Goal: Task Accomplishment & Management: Manage account settings

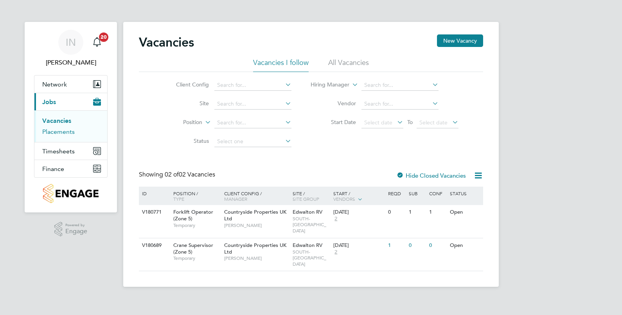
click at [61, 133] on link "Placements" at bounding box center [58, 131] width 32 height 7
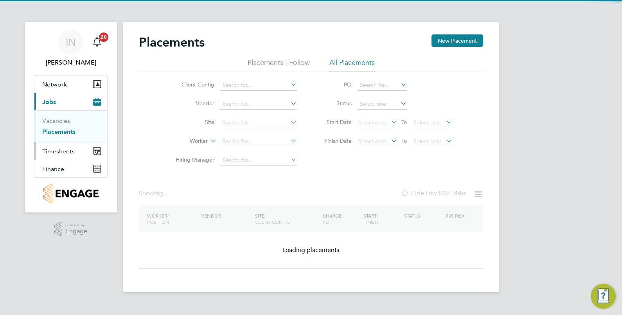
click at [66, 149] on span "Timesheets" at bounding box center [58, 150] width 32 height 7
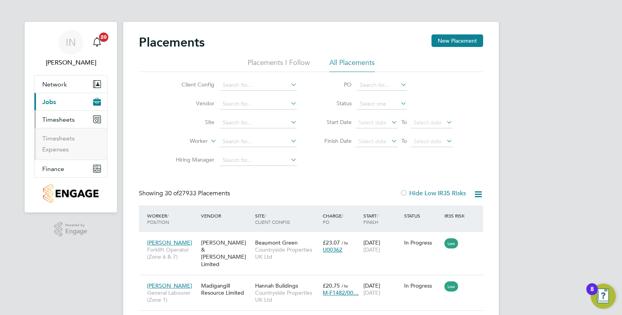
click at [63, 133] on ul "Timesheets Expenses" at bounding box center [70, 144] width 73 height 32
click at [64, 140] on link "Timesheets" at bounding box center [58, 138] width 32 height 7
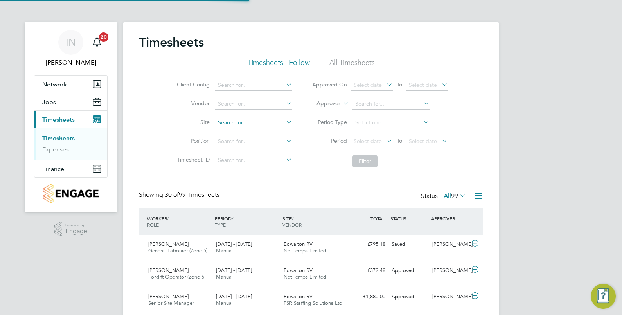
click at [236, 124] on input at bounding box center [253, 122] width 77 height 11
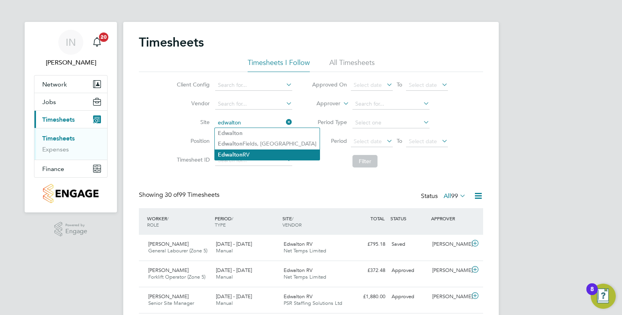
click at [259, 156] on li "Edwalton RV" at bounding box center [267, 154] width 105 height 11
type input "Edwalton RV"
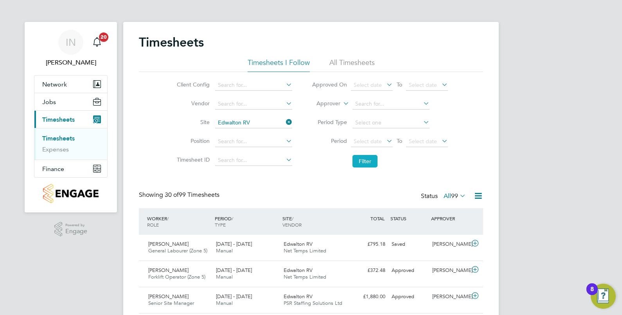
click at [357, 160] on button "Filter" at bounding box center [364, 161] width 25 height 13
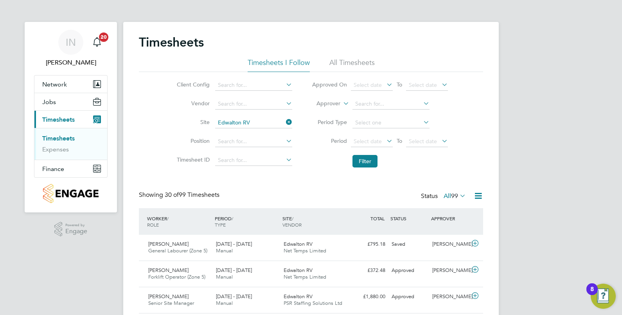
click at [56, 114] on button "Current page: Timesheets" at bounding box center [70, 119] width 73 height 17
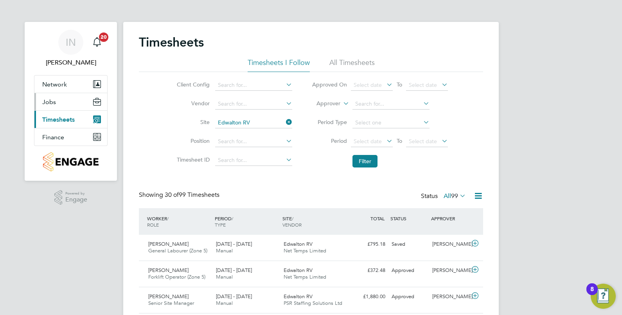
click at [56, 105] on button "Jobs" at bounding box center [70, 101] width 73 height 17
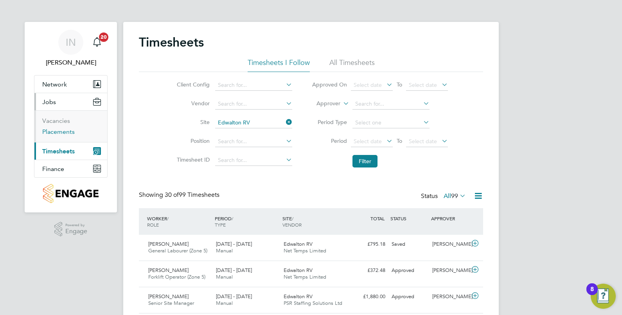
click at [60, 132] on link "Placements" at bounding box center [58, 131] width 32 height 7
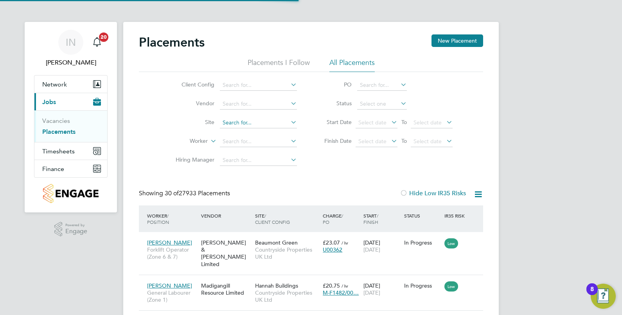
click at [246, 117] on input at bounding box center [258, 122] width 77 height 11
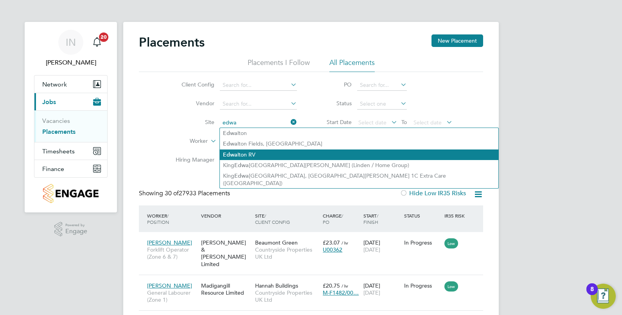
click at [256, 153] on li "Edwa lton RV" at bounding box center [359, 154] width 278 height 11
type input "Edwalton RV"
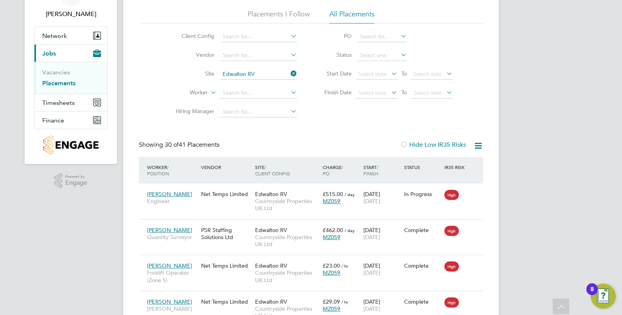
click at [479, 145] on icon at bounding box center [478, 146] width 10 height 10
click at [444, 164] on li "Download Placements Report" at bounding box center [439, 164] width 83 height 11
click at [350, 146] on div "Showing 30 of 41 Placements Hide Low IR35 Risks" at bounding box center [311, 149] width 344 height 16
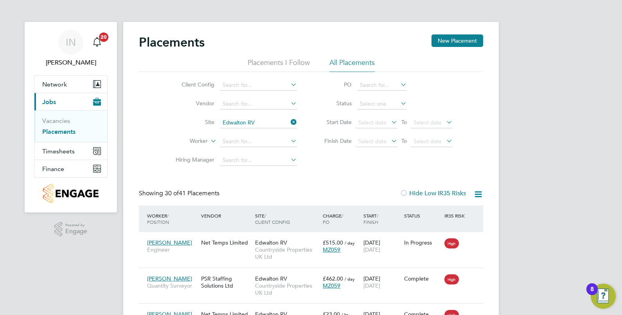
click at [55, 153] on span "Timesheets" at bounding box center [58, 150] width 32 height 7
click at [158, 119] on div "Client Config Vendor Site Edwalton RV Worker Hiring Manager PO Status Start Dat…" at bounding box center [311, 121] width 344 height 98
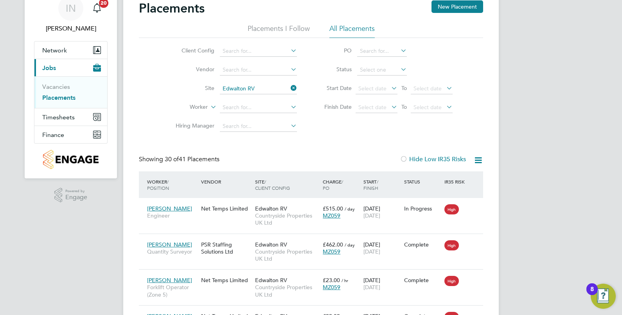
scroll to position [48, 0]
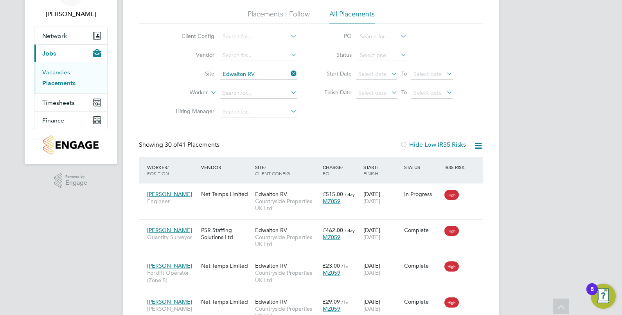
click at [54, 72] on link "Vacancies" at bounding box center [56, 71] width 28 height 7
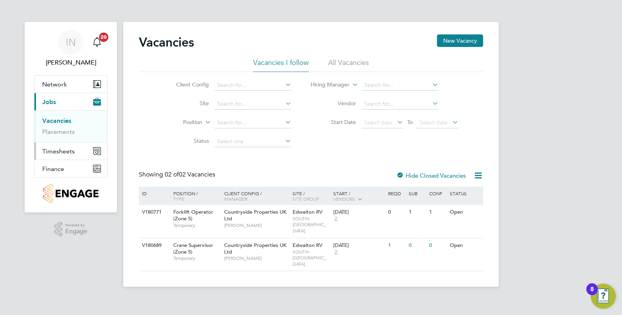
click at [68, 151] on span "Timesheets" at bounding box center [58, 150] width 32 height 7
click at [64, 139] on link "Timesheets" at bounding box center [58, 138] width 32 height 7
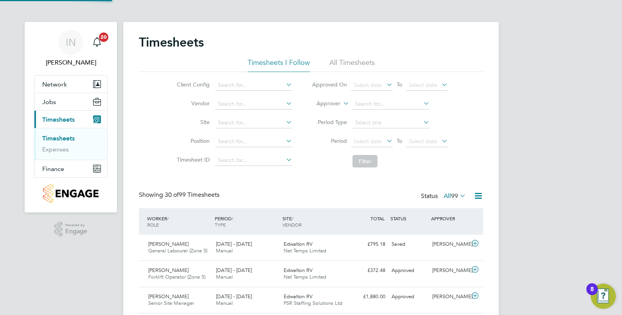
scroll to position [20, 68]
click at [61, 140] on link "Timesheets" at bounding box center [58, 138] width 32 height 7
click at [159, 131] on div "Client Config Vendor Site Position Timesheet ID Approved On Select date To Sele…" at bounding box center [311, 121] width 344 height 99
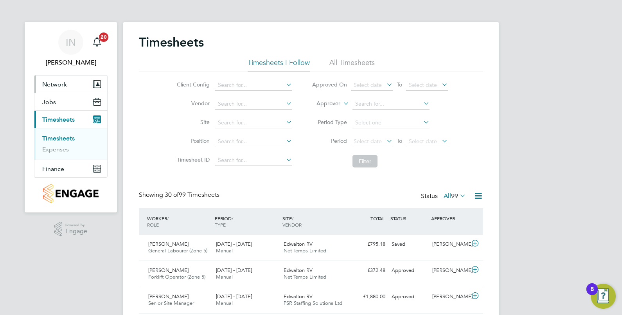
click at [68, 82] on button "Network" at bounding box center [70, 83] width 73 height 17
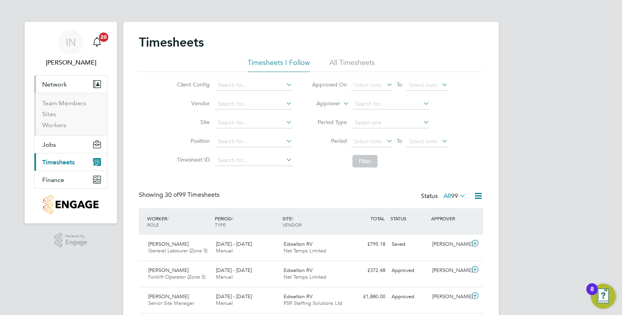
click at [53, 70] on app-nav-user-info "IN [PERSON_NAME] Notifications 20" at bounding box center [71, 48] width 74 height 53
click at [63, 144] on button "Jobs" at bounding box center [70, 144] width 73 height 17
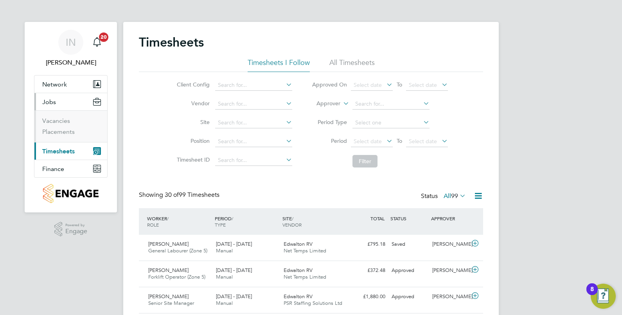
click at [63, 154] on button "Current page: Timesheets" at bounding box center [70, 150] width 73 height 17
click at [62, 139] on link "Timesheets" at bounding box center [58, 138] width 32 height 7
click at [51, 138] on link "Timesheets" at bounding box center [58, 138] width 32 height 7
click at [186, 135] on li "Position" at bounding box center [233, 141] width 137 height 19
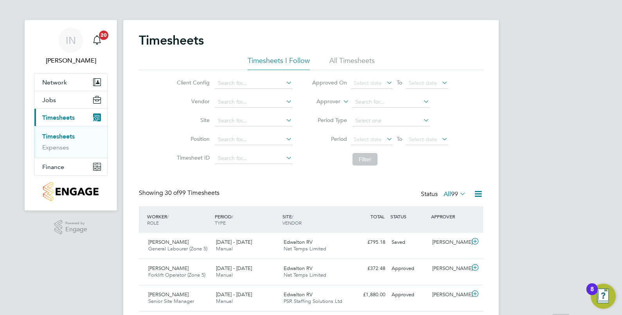
scroll to position [0, 0]
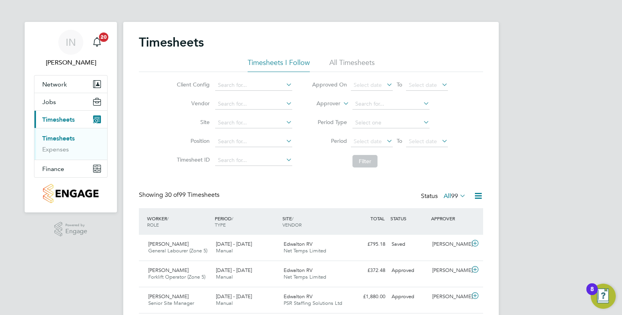
click at [146, 167] on div "Client Config Vendor Site Position Timesheet ID Approved On Select date To Sele…" at bounding box center [311, 121] width 344 height 99
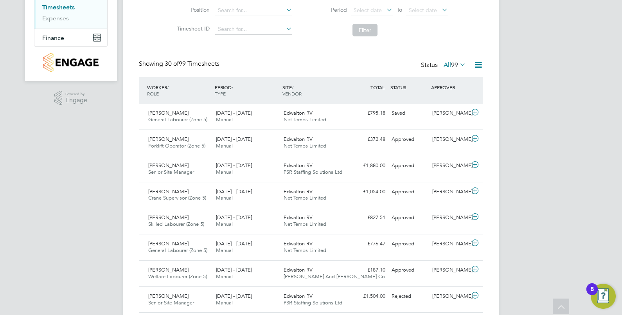
scroll to position [147, 0]
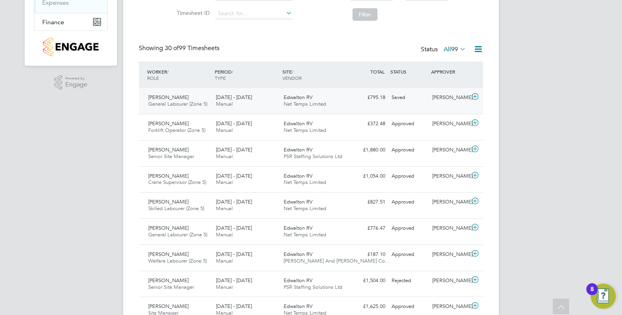
click at [326, 93] on div "Edwalton RV Net Temps Limited" at bounding box center [314, 101] width 68 height 20
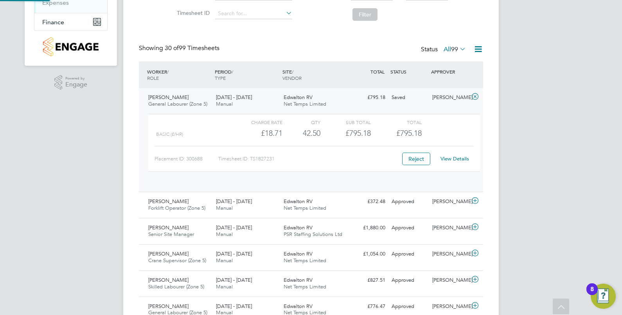
scroll to position [13, 76]
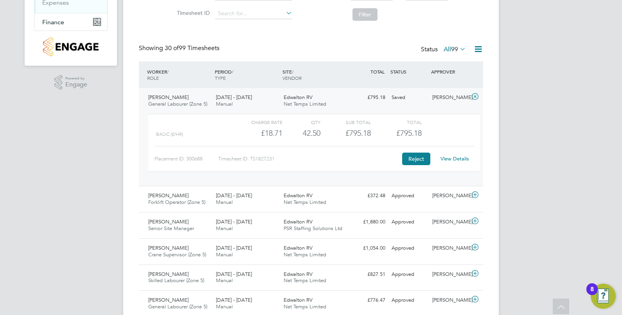
click at [423, 158] on button "Reject" at bounding box center [416, 159] width 28 height 13
click at [401, 46] on div "Showing 30 of 99 Timesheets Status All 99" at bounding box center [311, 52] width 344 height 17
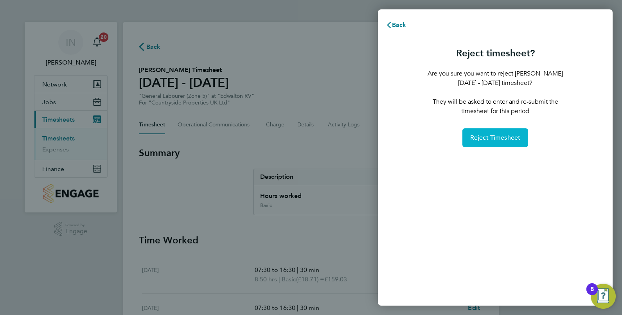
click at [473, 143] on button "Reject Timesheet" at bounding box center [495, 137] width 66 height 19
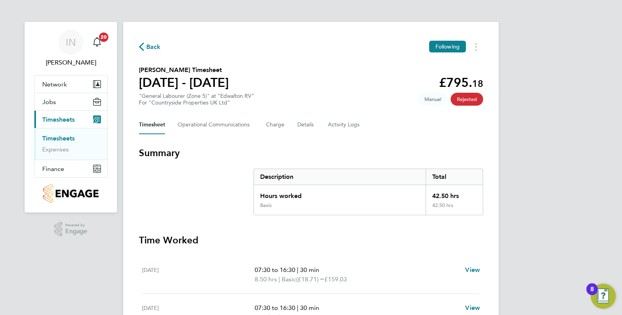
click at [215, 135] on div "Back Following [PERSON_NAME] Timesheet [DATE] - [DATE] £795. 18 "General Labour…" at bounding box center [310, 271] width 375 height 499
click at [271, 124] on button "Charge" at bounding box center [275, 124] width 19 height 19
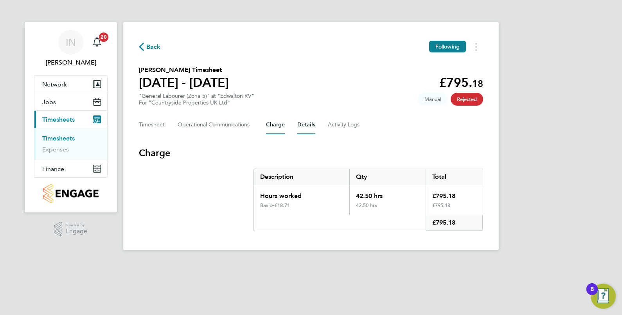
click at [312, 130] on button "Details" at bounding box center [306, 124] width 18 height 19
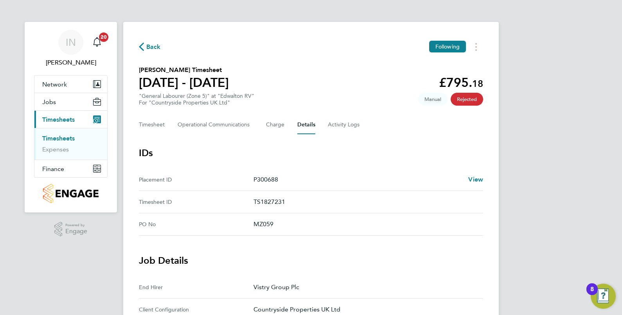
click at [151, 45] on span "Back" at bounding box center [153, 46] width 14 height 9
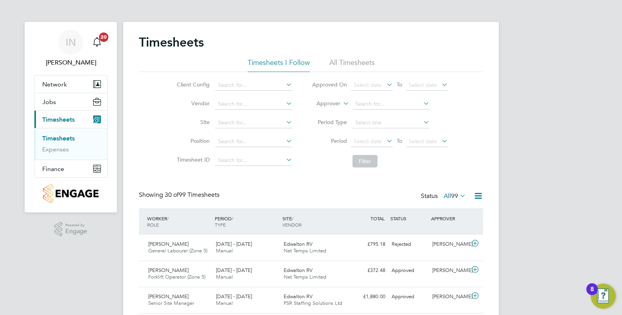
click at [469, 144] on div "Client Config Vendor Site Position Timesheet ID Approved On Select date To Sele…" at bounding box center [311, 121] width 344 height 99
